Goal: Task Accomplishment & Management: Use online tool/utility

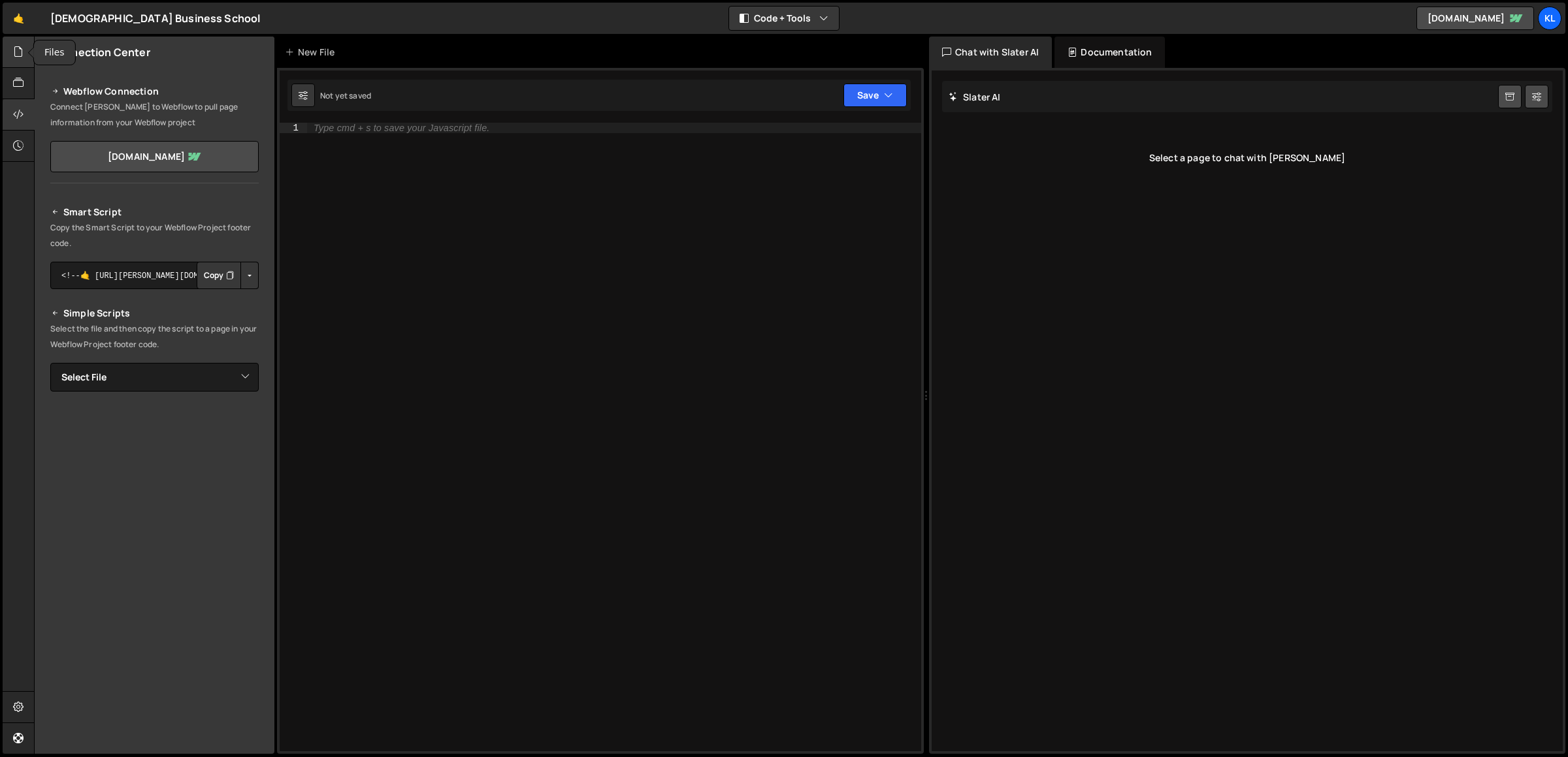
click at [8, 60] on div at bounding box center [18, 52] width 32 height 31
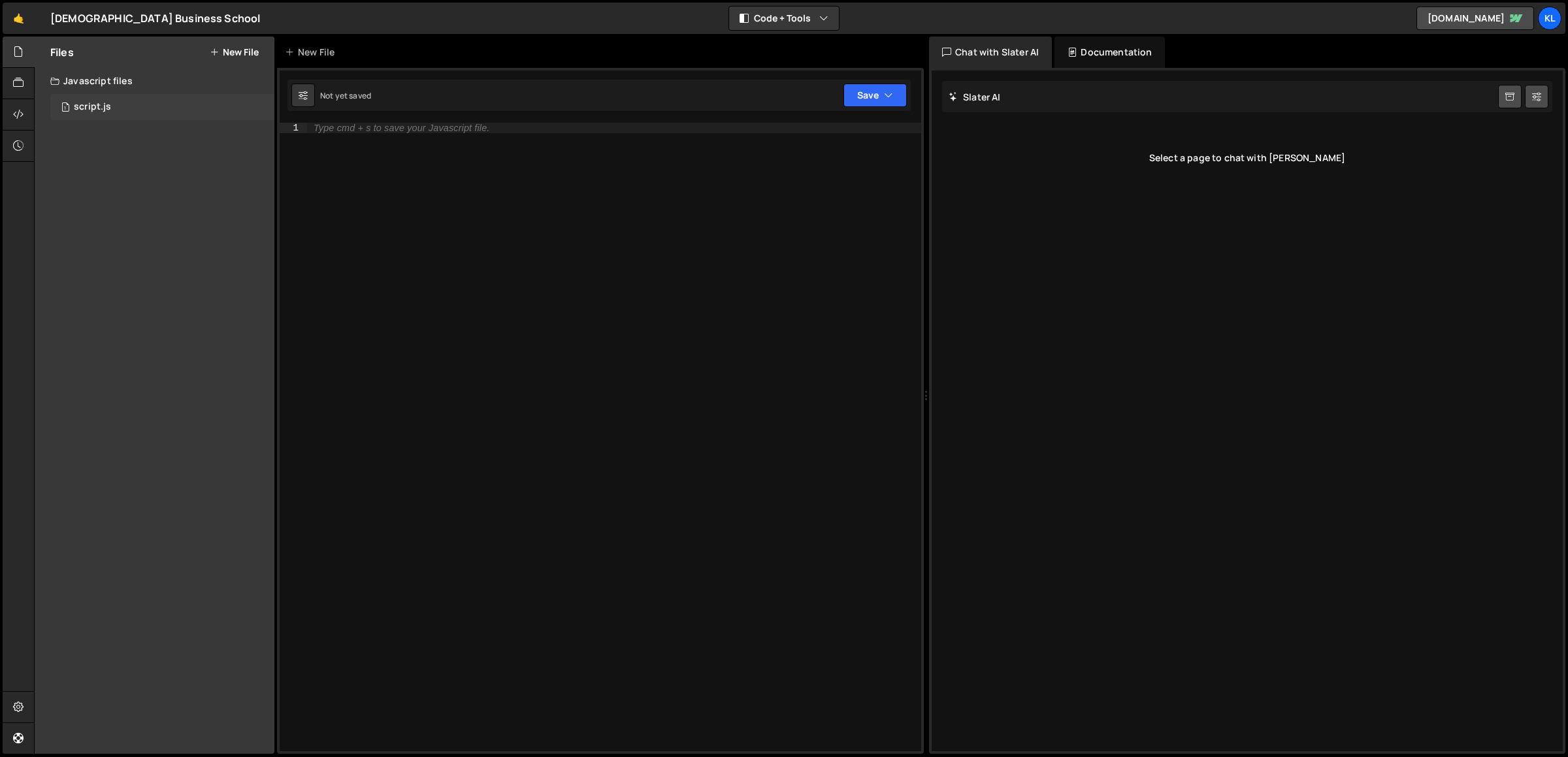
click at [101, 109] on div "script.js" at bounding box center [92, 108] width 37 height 12
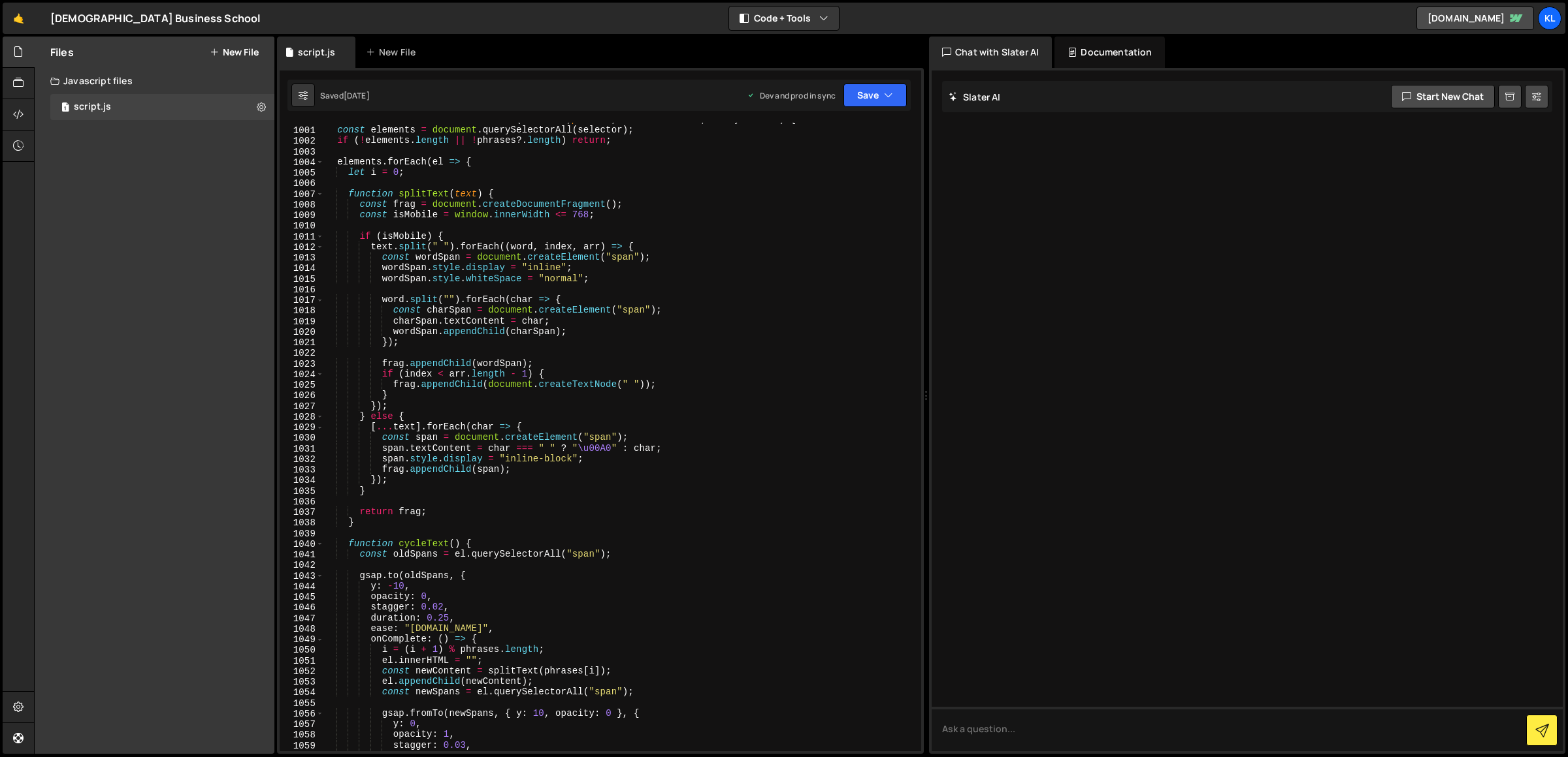
scroll to position [11816, 0]
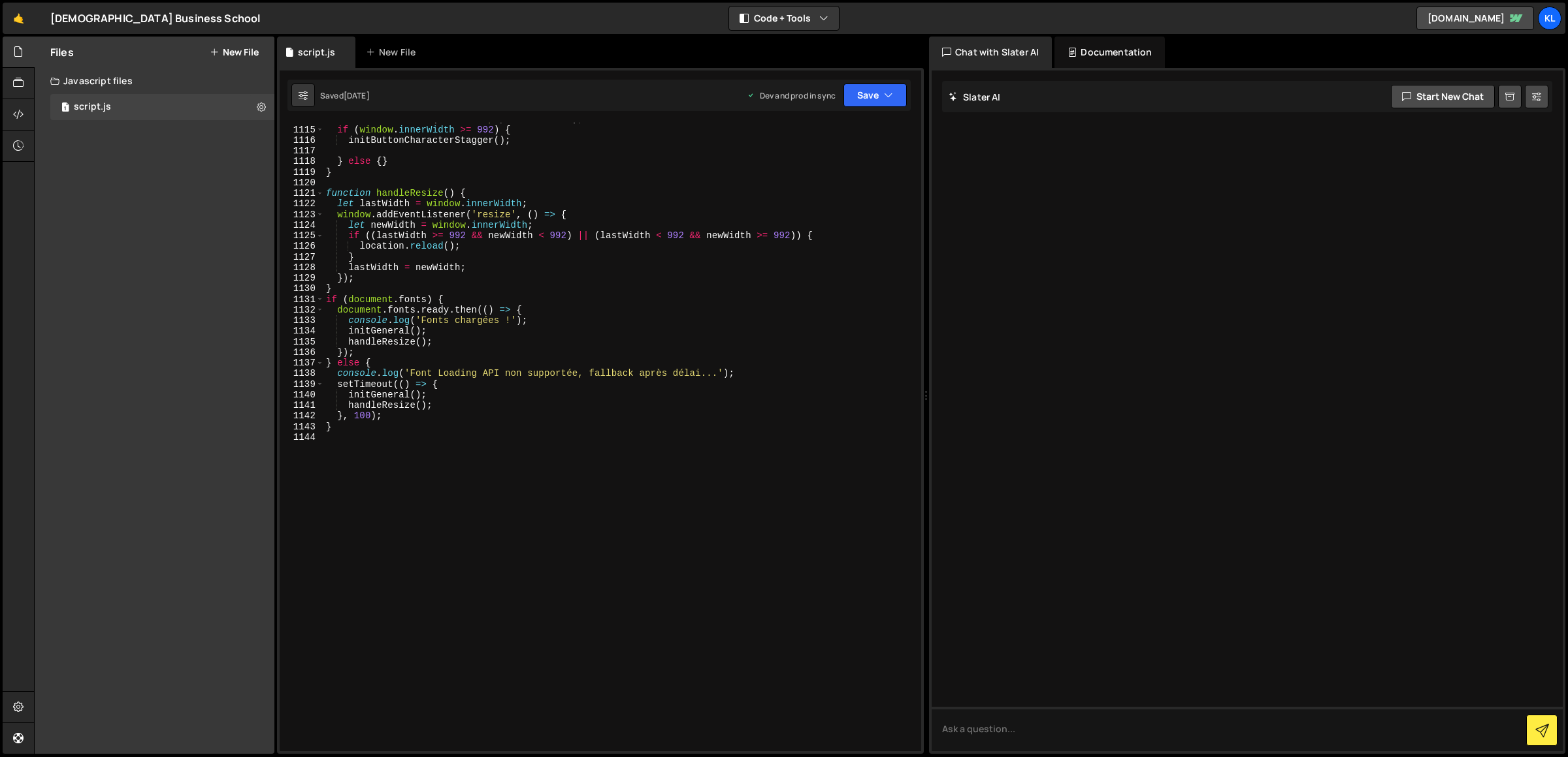
click at [871, 107] on div "Saved 2 months ago Dev and prod in sync Upgrade to Edit Save Save to Staging S …" at bounding box center [599, 95] width 623 height 31
drag, startPoint x: 867, startPoint y: 83, endPoint x: 875, endPoint y: 107, distance: 25.3
click at [867, 84] on button "Save" at bounding box center [875, 95] width 64 height 23
click at [852, 191] on div "Saved 2 months ago" at bounding box center [830, 184] width 136 height 16
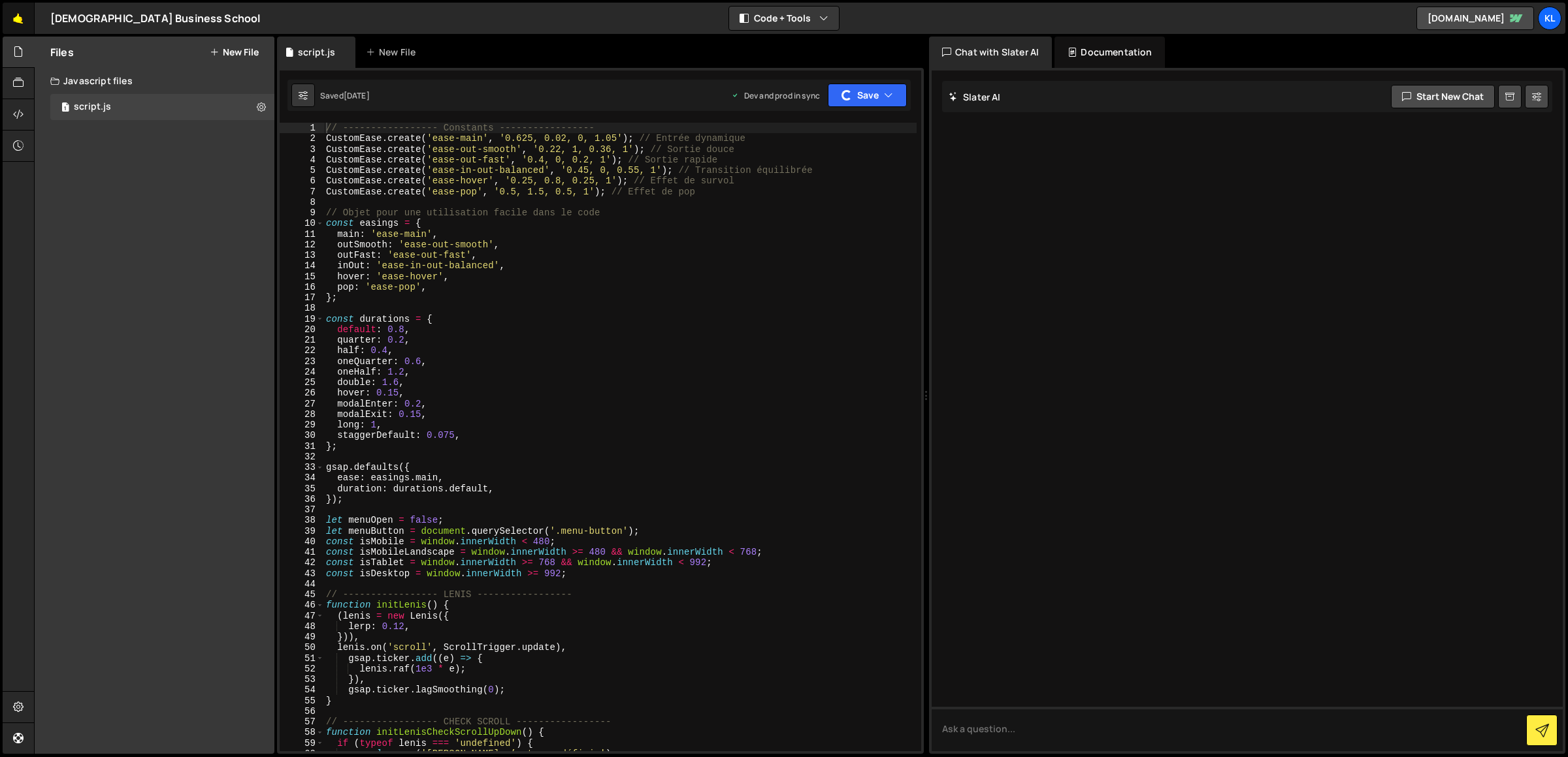
click at [27, 13] on link "🤙" at bounding box center [18, 17] width 32 height 31
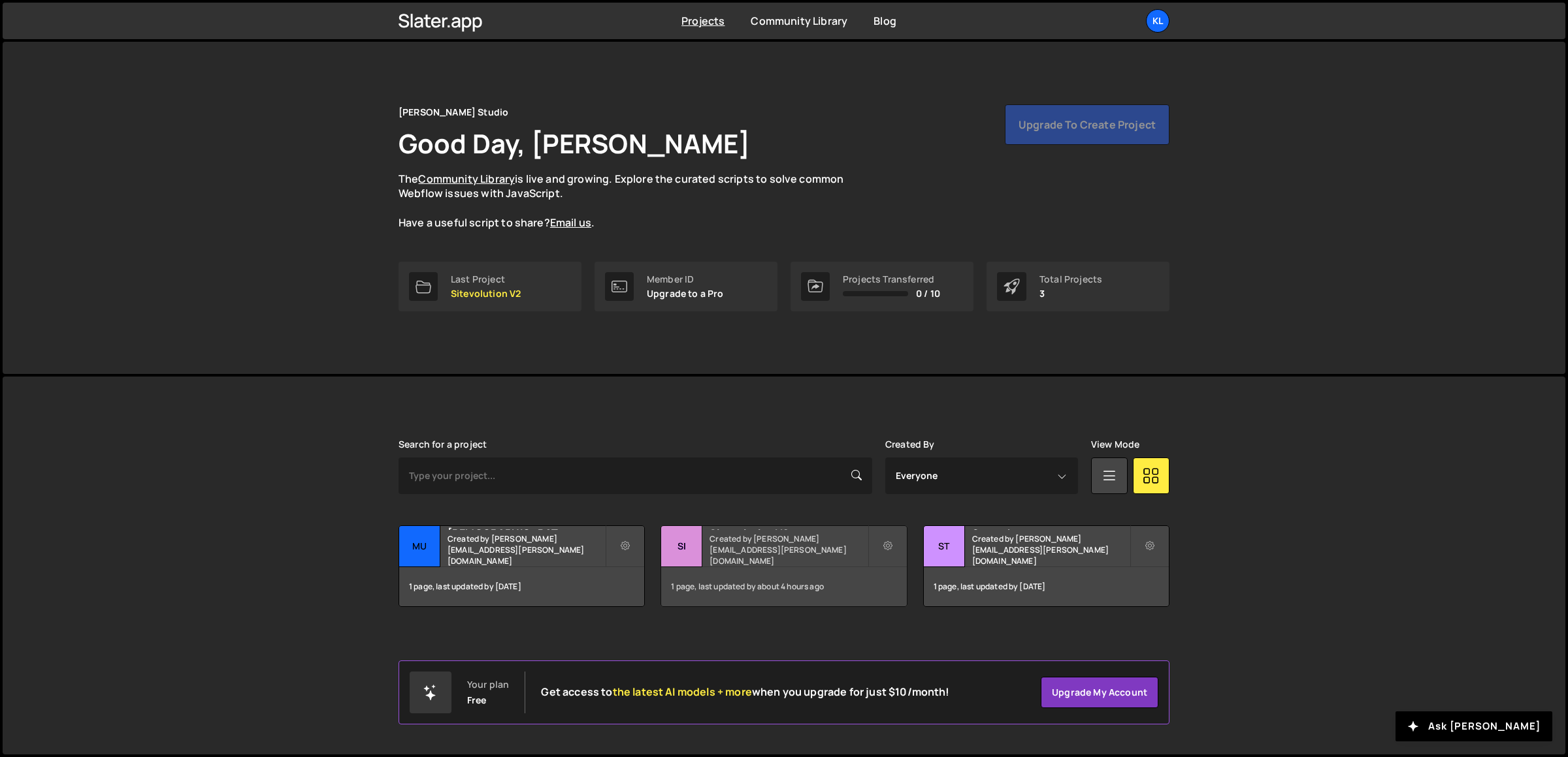
click at [758, 561] on div "Sitevolution V2 Created by [PERSON_NAME][EMAIL_ADDRESS][PERSON_NAME][DOMAIN_NAM…" at bounding box center [783, 546] width 245 height 40
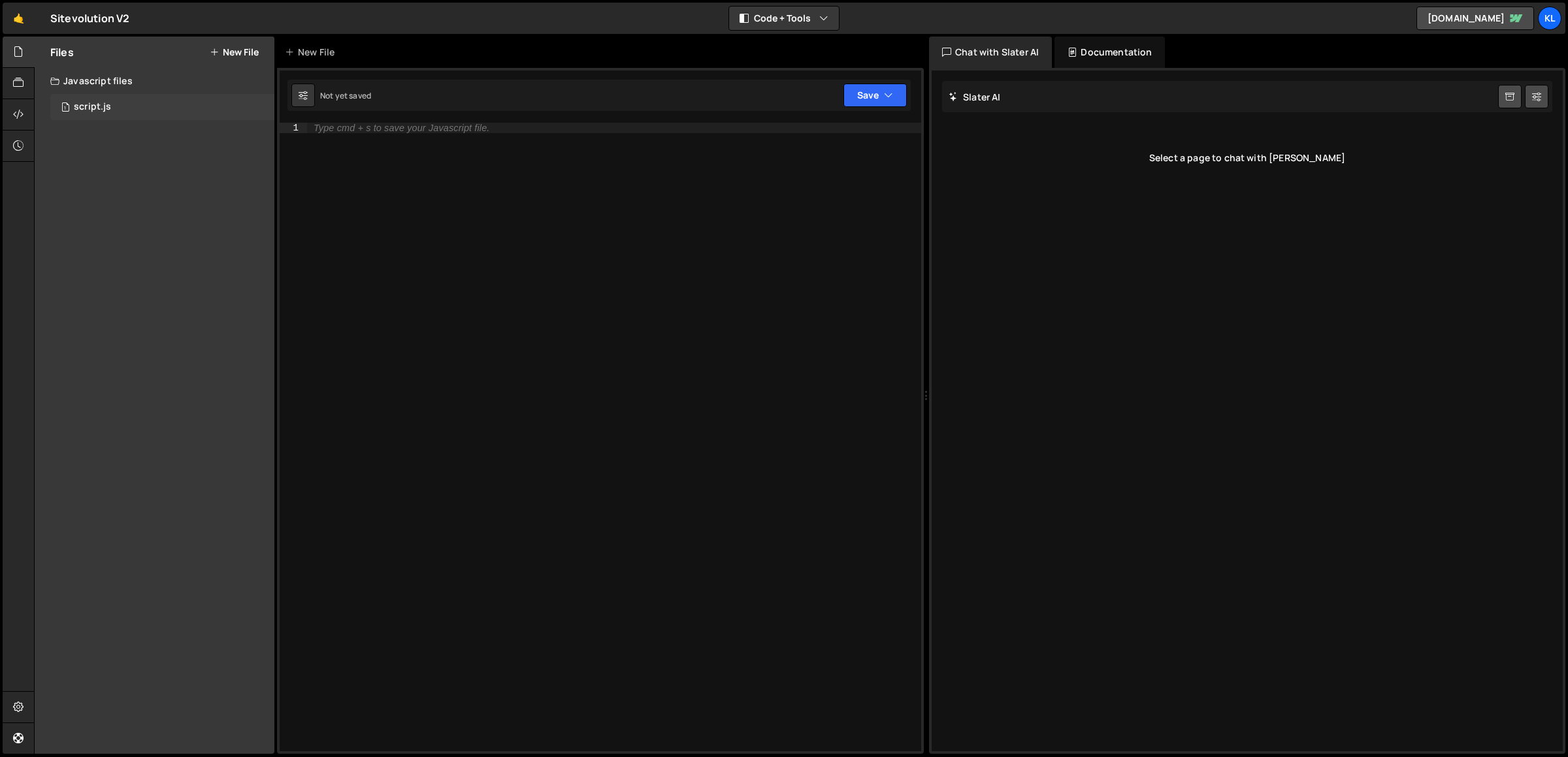
click at [158, 102] on div "1 script.js 0" at bounding box center [162, 107] width 224 height 26
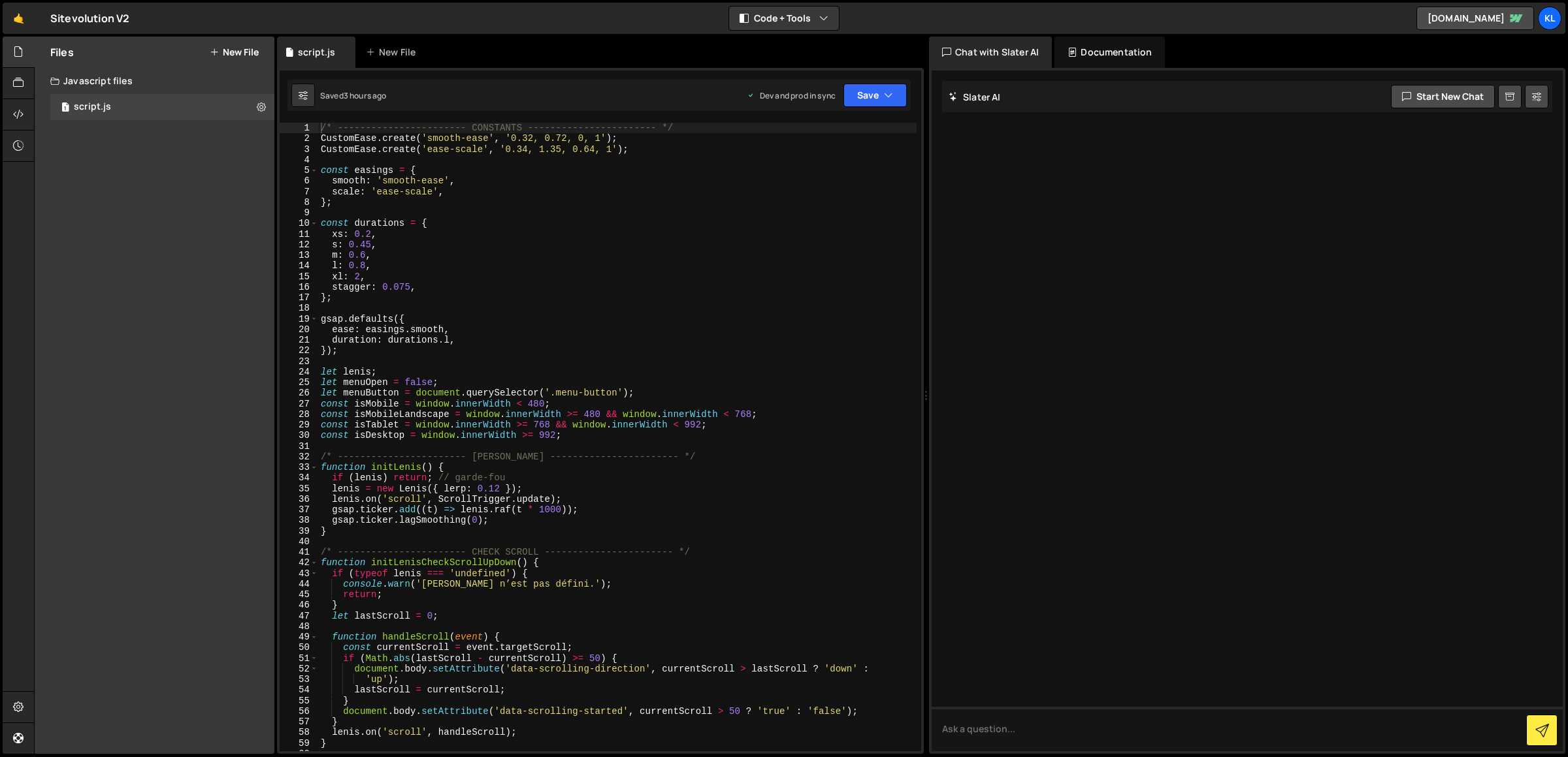
type textarea "scale: 'ease-scale',"
click at [682, 191] on div "/* ----------------------- CONSTANTS ----------------------- */ CustomEase . cr…" at bounding box center [618, 448] width 599 height 651
click at [897, 95] on button "Save" at bounding box center [875, 95] width 64 height 23
click at [870, 182] on div "Saved 3 hours ago" at bounding box center [830, 184] width 136 height 16
